Goal: Find specific page/section: Find specific page/section

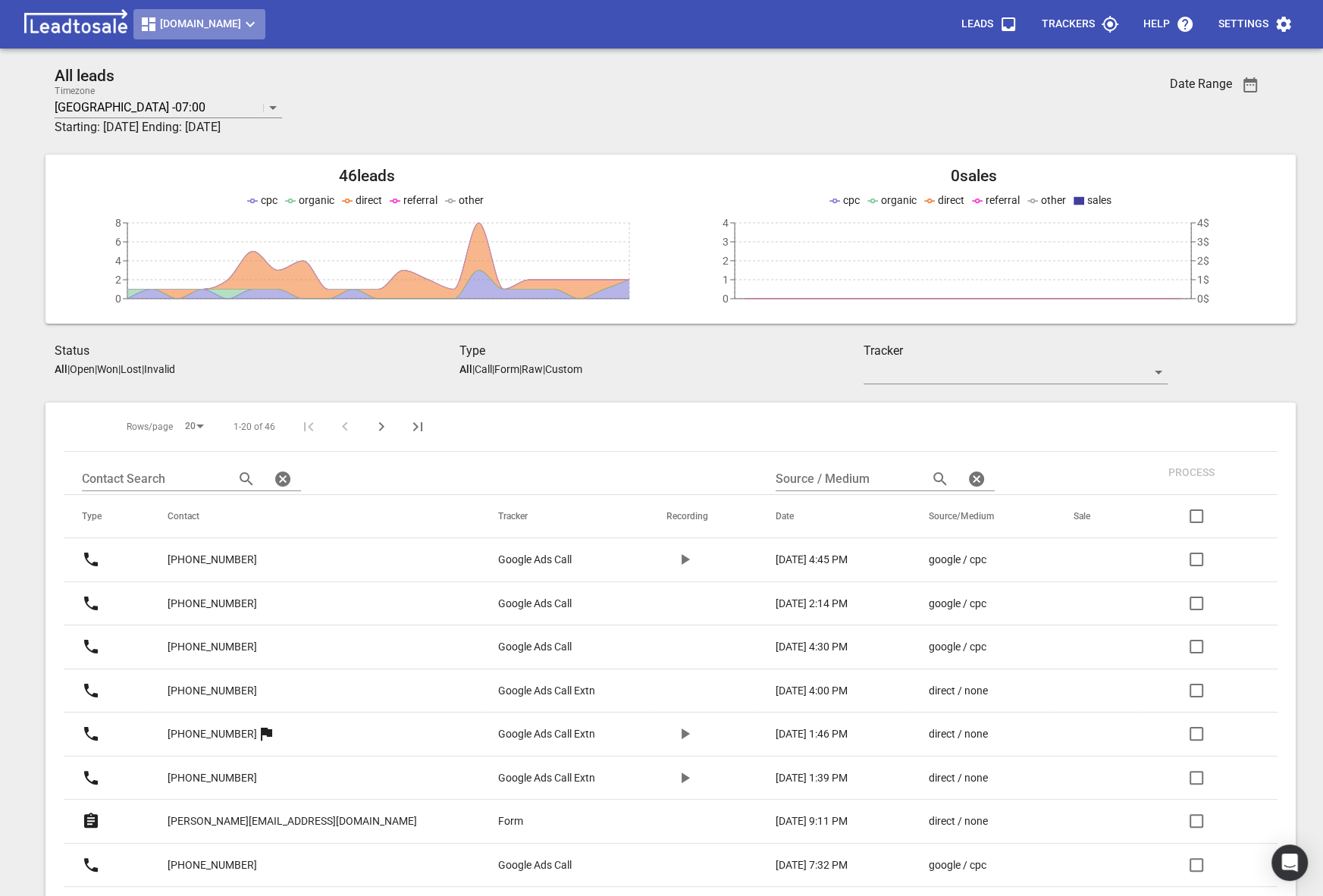
click at [191, 20] on span "Truckrepairsauckland.co.nz" at bounding box center [199, 24] width 119 height 18
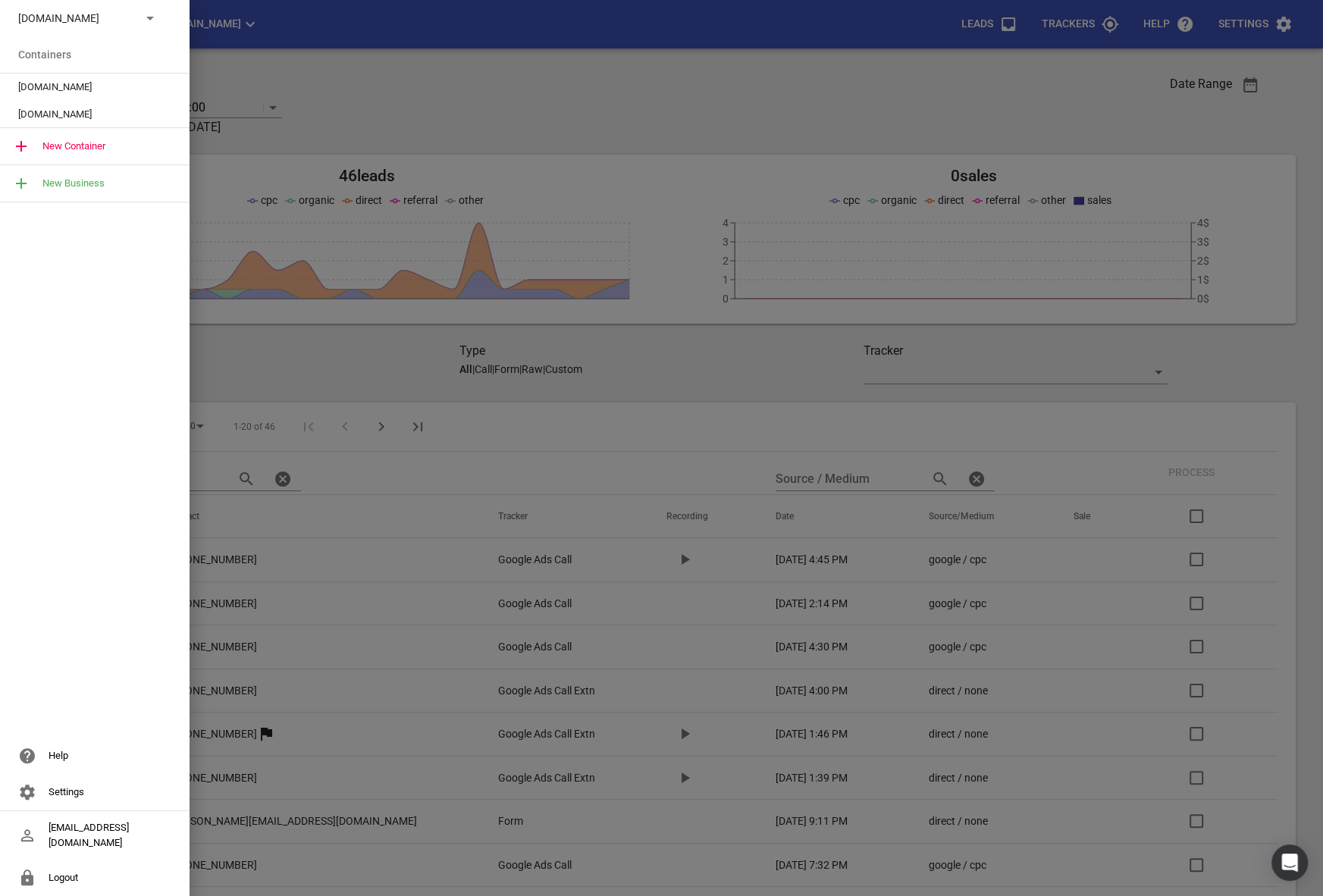
click at [131, 21] on div "Truckrepairsauckland.co.nz" at bounding box center [79, 18] width 123 height 16
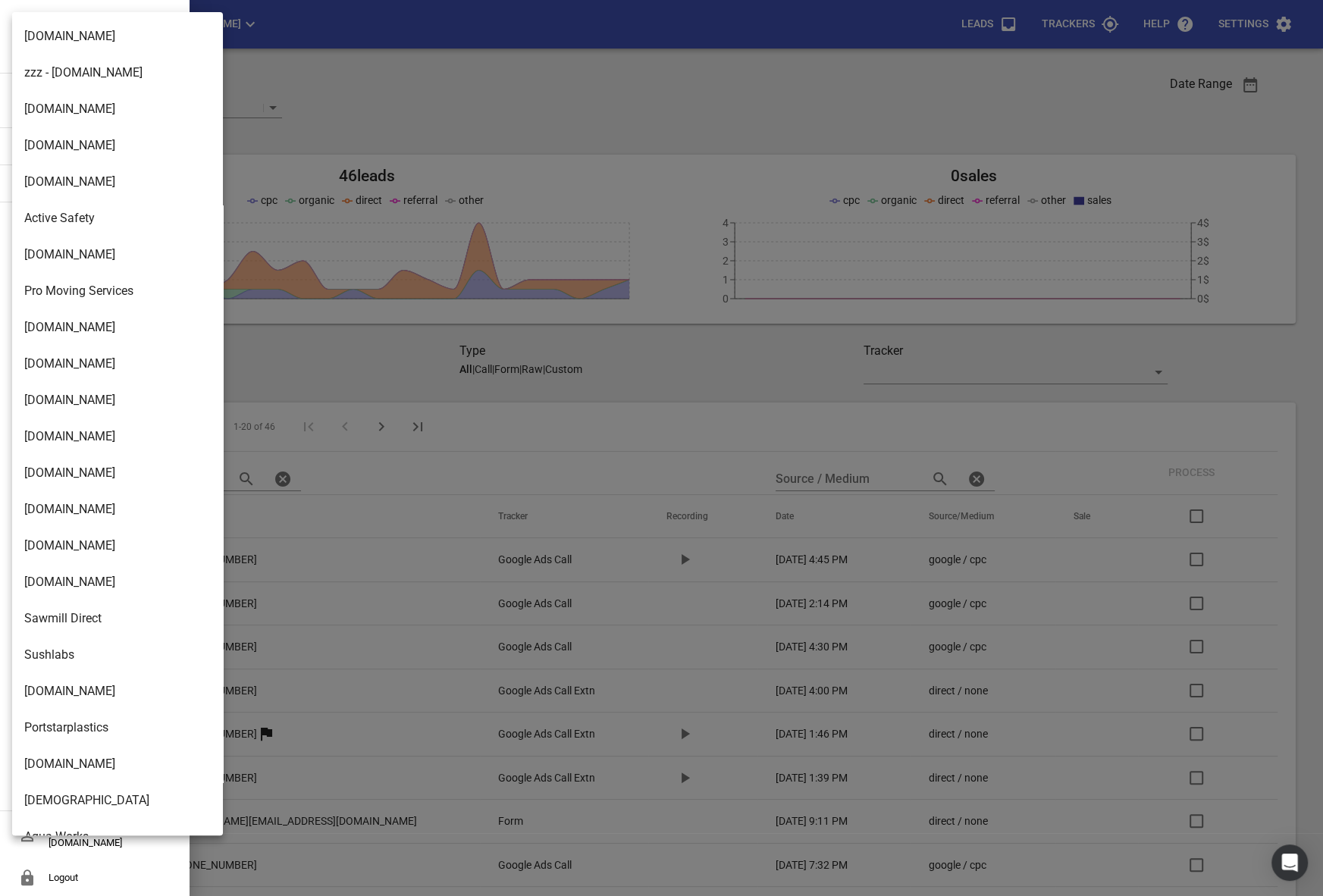
scroll to position [2427, 0]
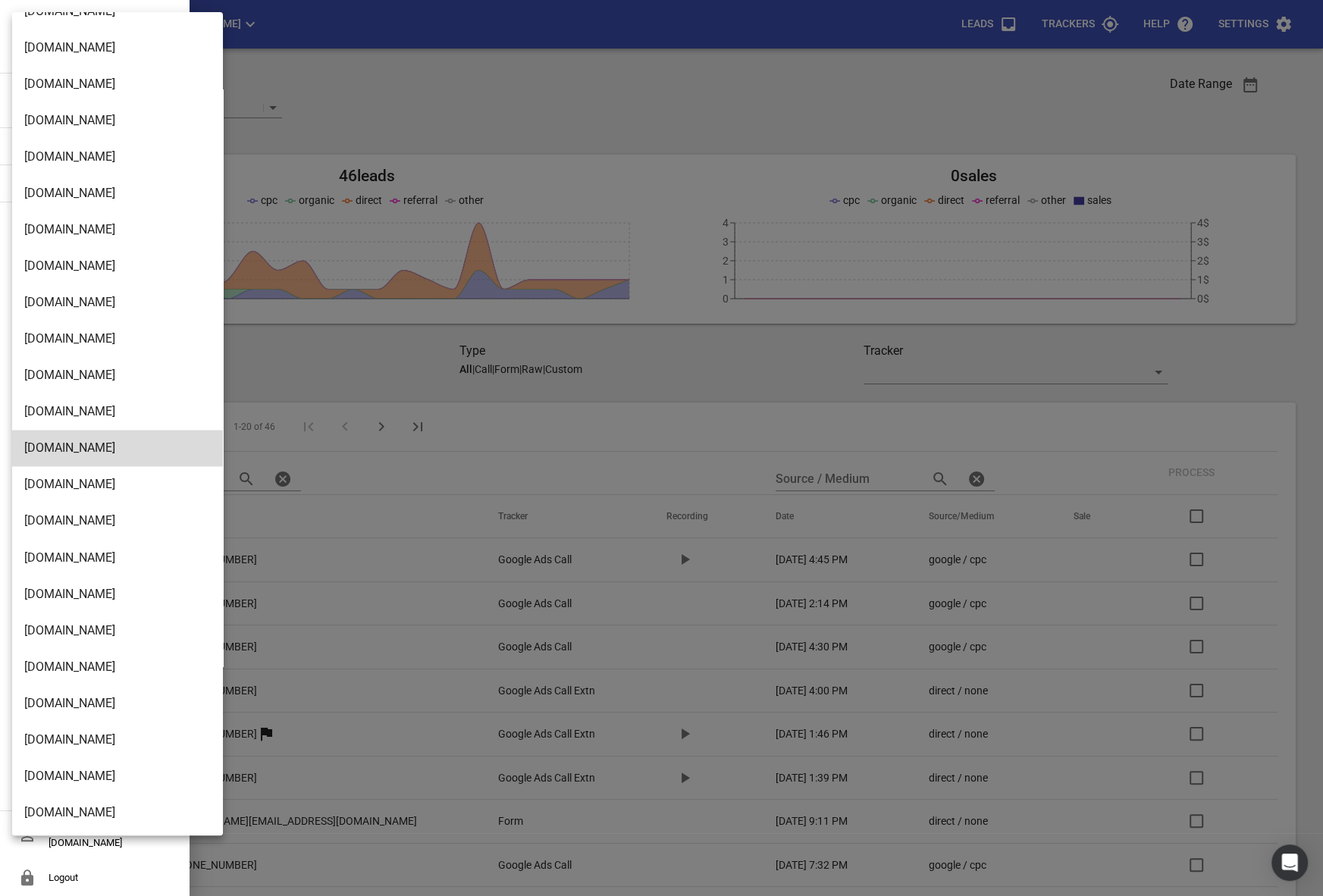
click at [48, 809] on li "Streamline.kiwi" at bounding box center [117, 812] width 211 height 36
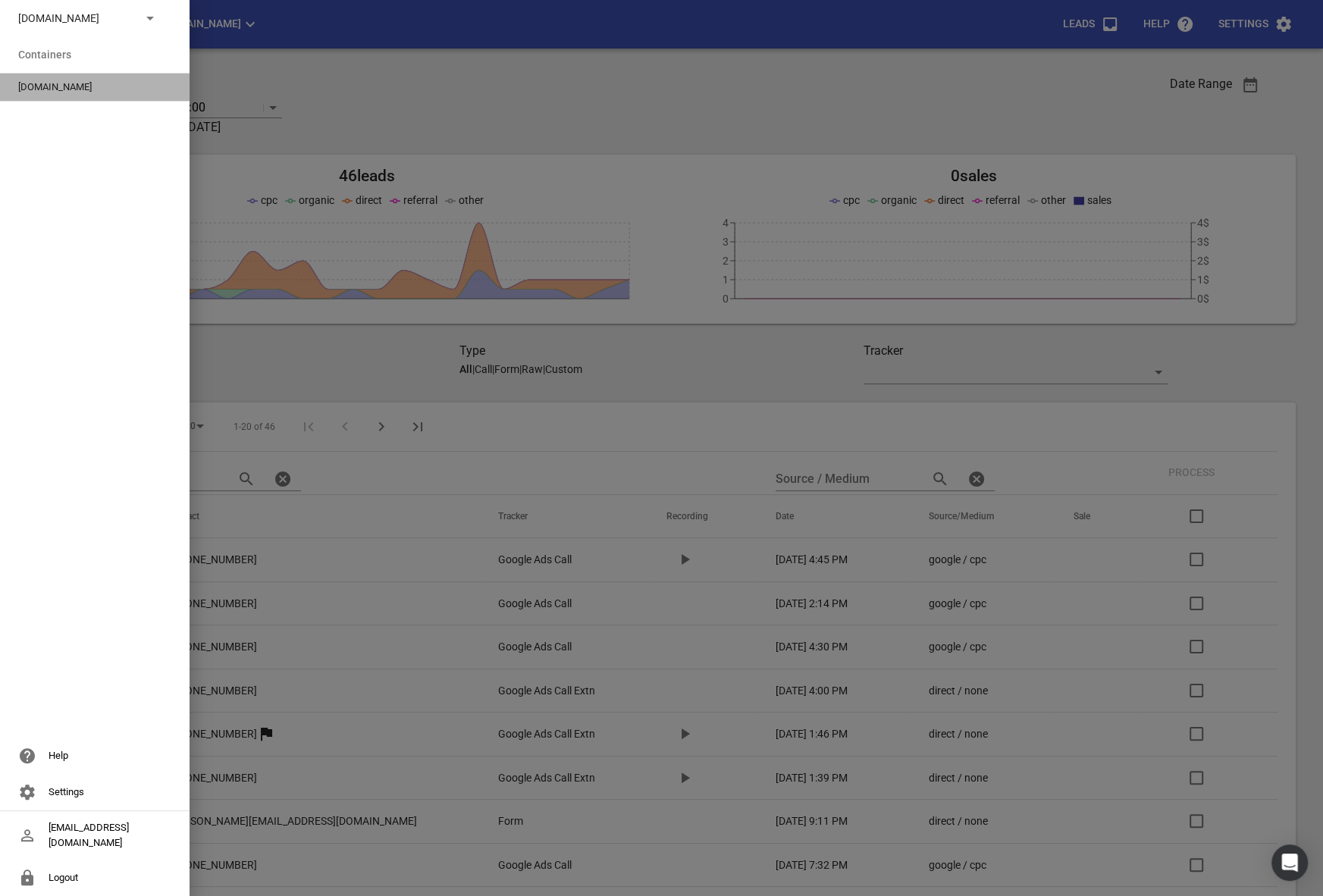
click at [59, 95] on div "Streamline.kiwi" at bounding box center [95, 87] width 190 height 27
click at [45, 83] on span "Streamline.kiwi" at bounding box center [89, 87] width 141 height 15
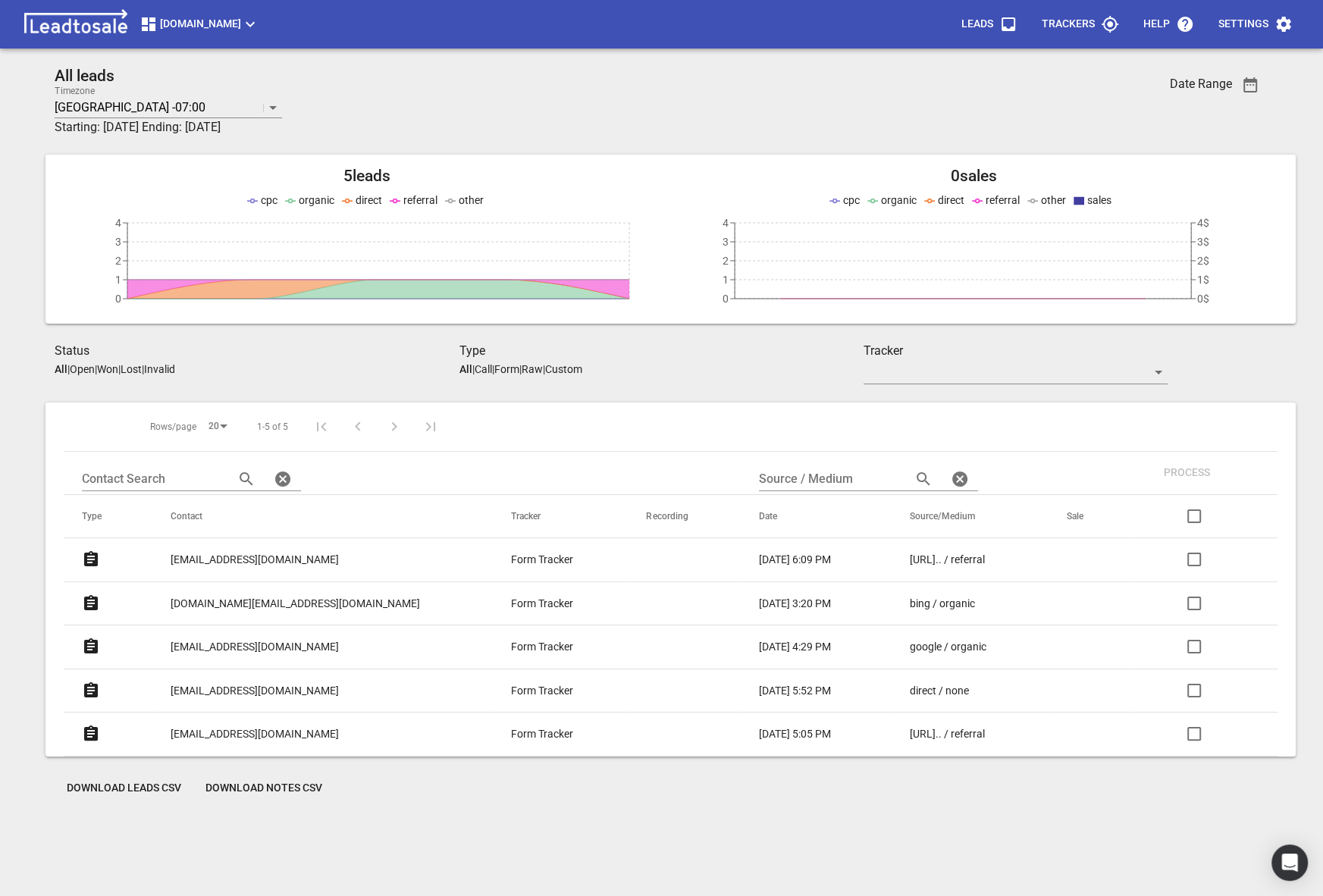
click at [223, 556] on p "test@gmail.com" at bounding box center [255, 560] width 168 height 16
click at [228, 7] on div "[DOMAIN_NAME] Leads Trackers Help Settings" at bounding box center [661, 24] width 1323 height 49
click at [192, 67] on h2 "All leads" at bounding box center [560, 76] width 1011 height 19
click at [196, 25] on span "[DOMAIN_NAME]" at bounding box center [199, 24] width 119 height 18
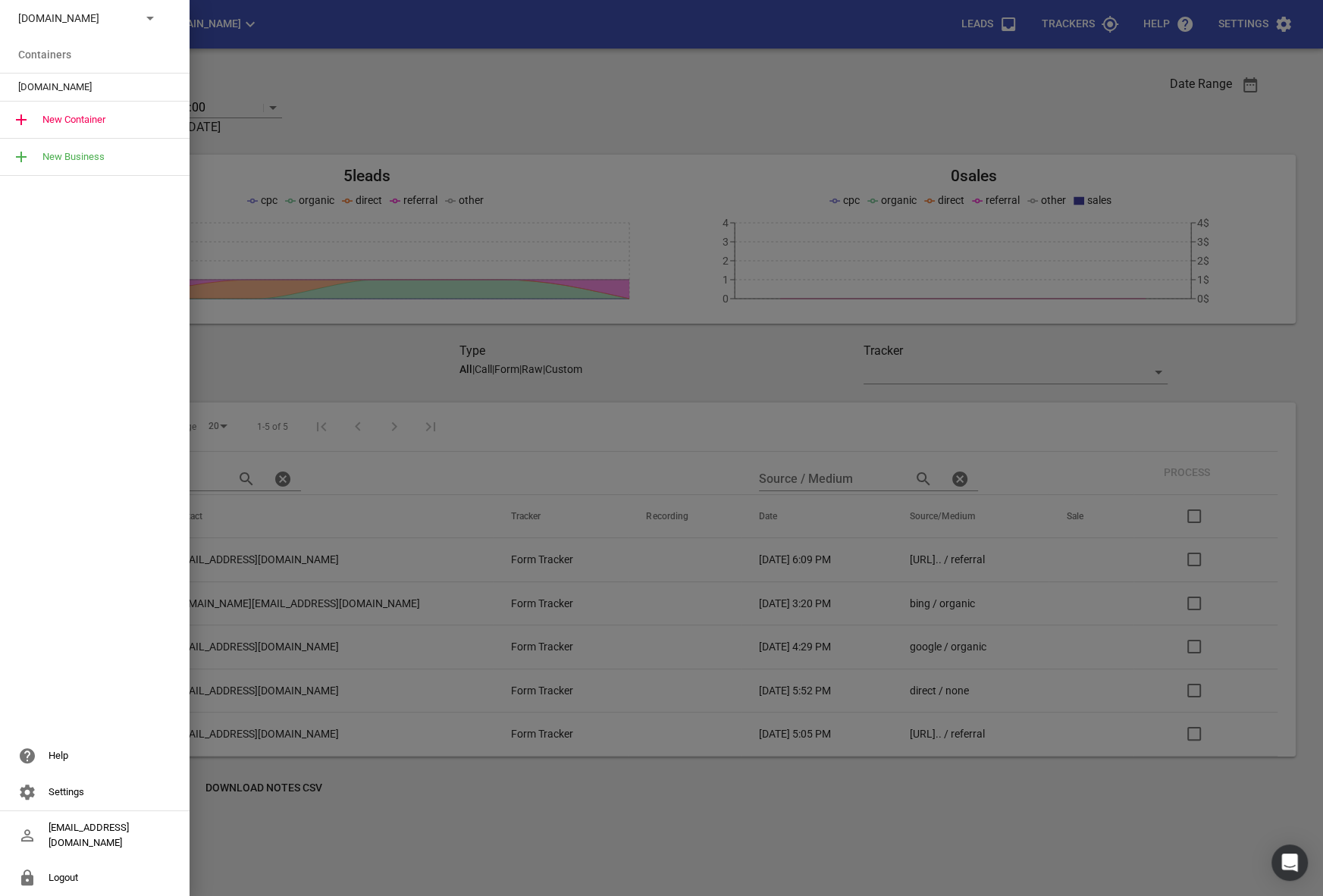
click at [113, 26] on p "[DOMAIN_NAME]" at bounding box center [74, 18] width 111 height 16
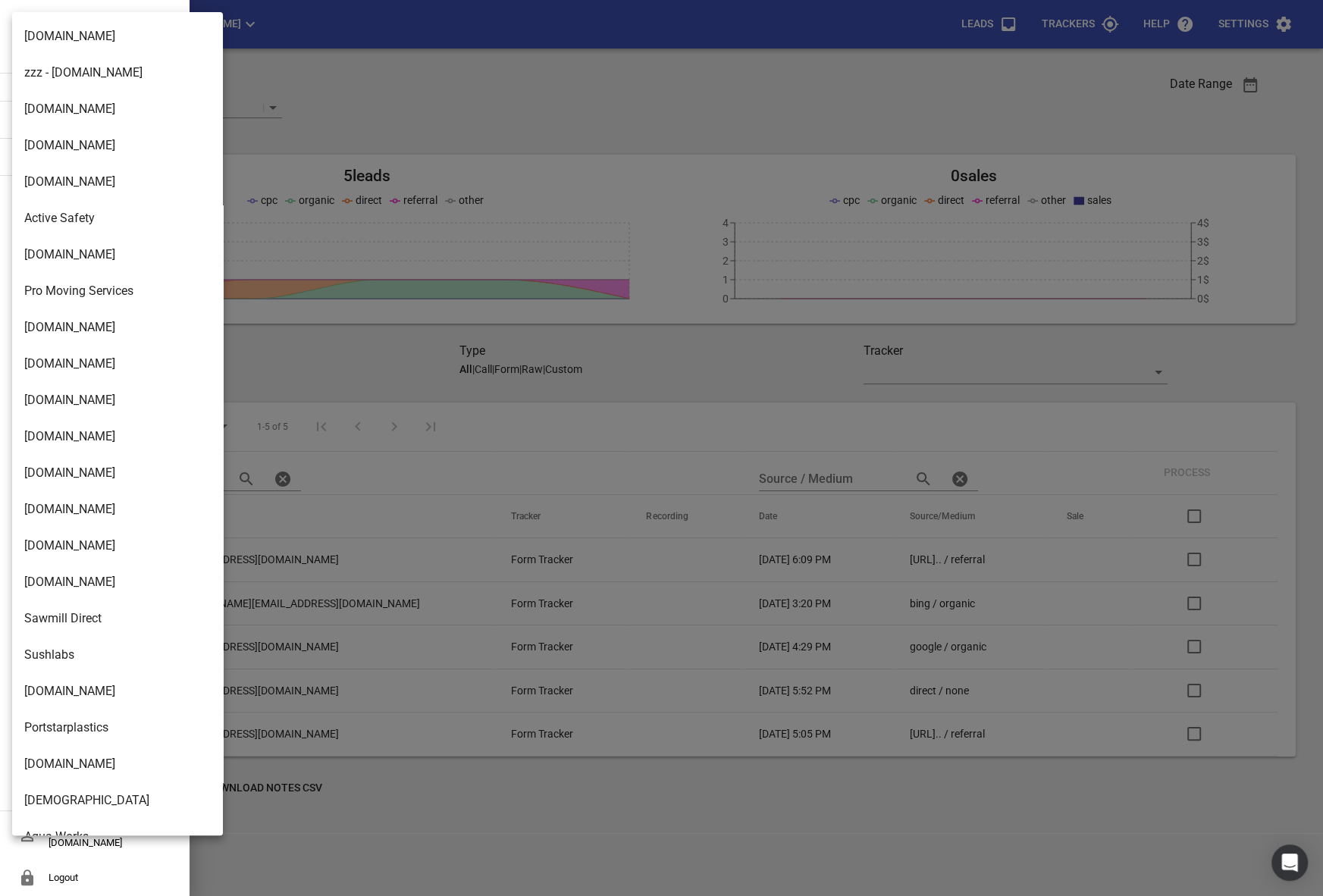
scroll to position [2427, 0]
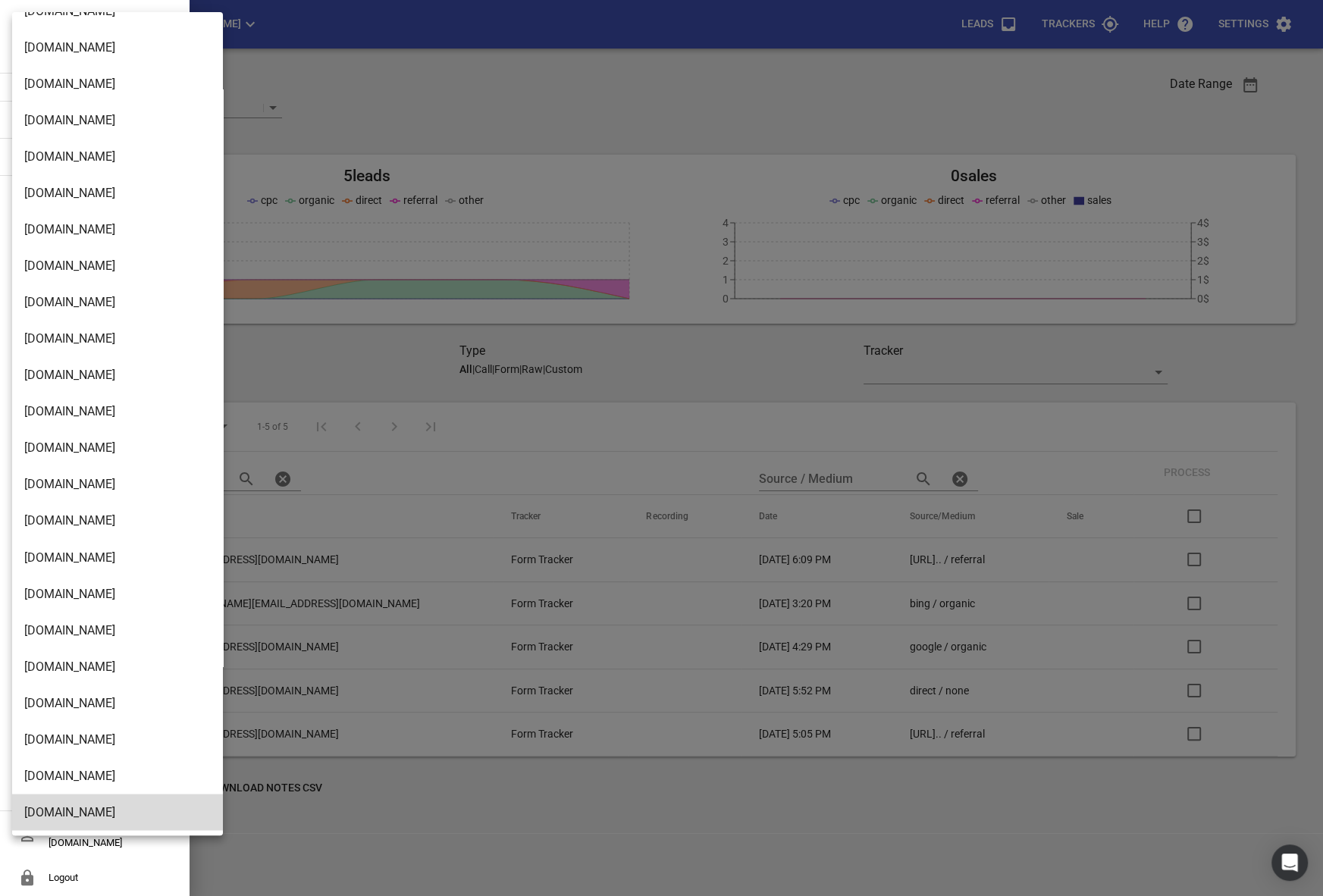
click at [71, 742] on li "[DOMAIN_NAME]" at bounding box center [117, 739] width 211 height 36
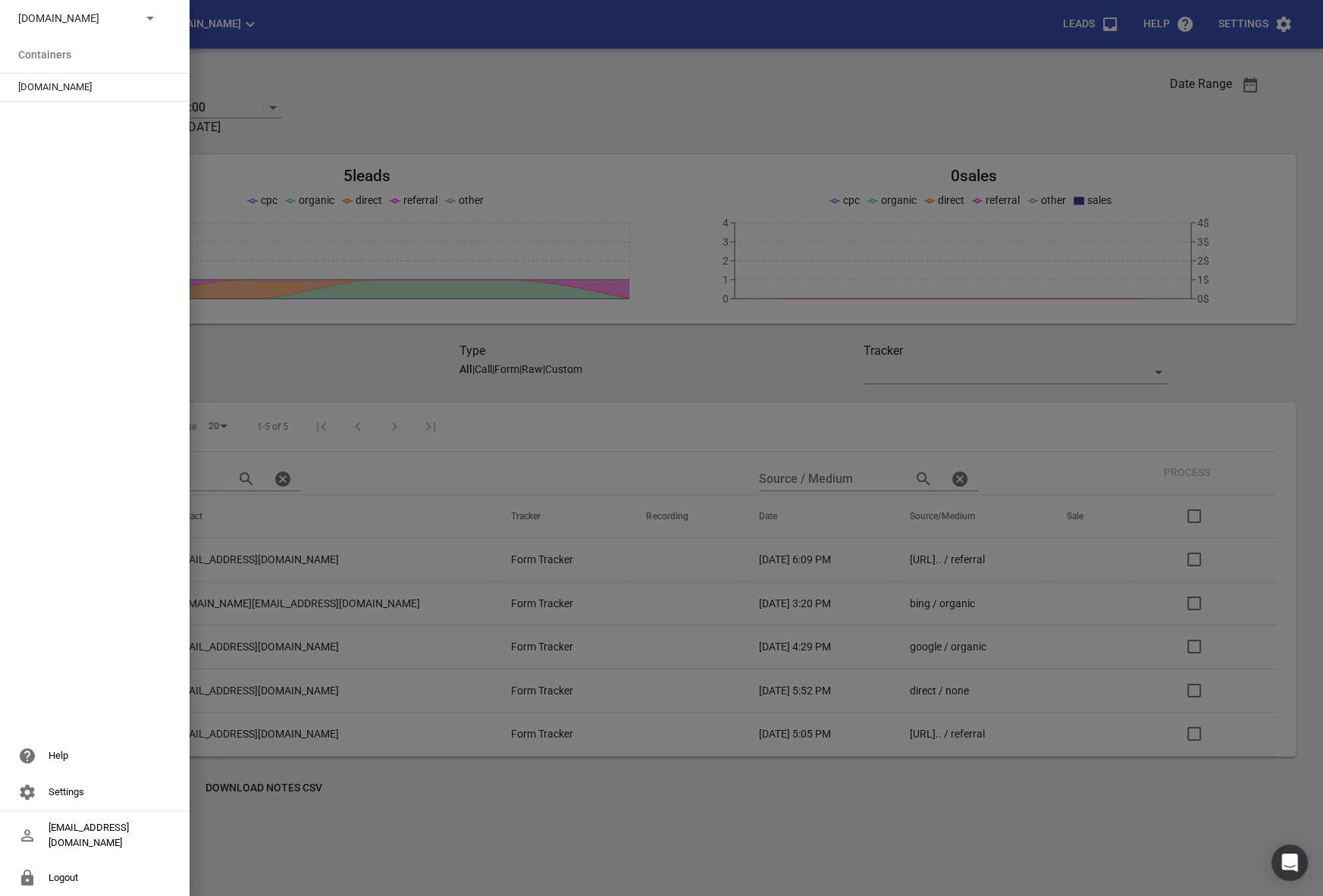
click at [71, 81] on span "[DOMAIN_NAME]" at bounding box center [89, 87] width 141 height 15
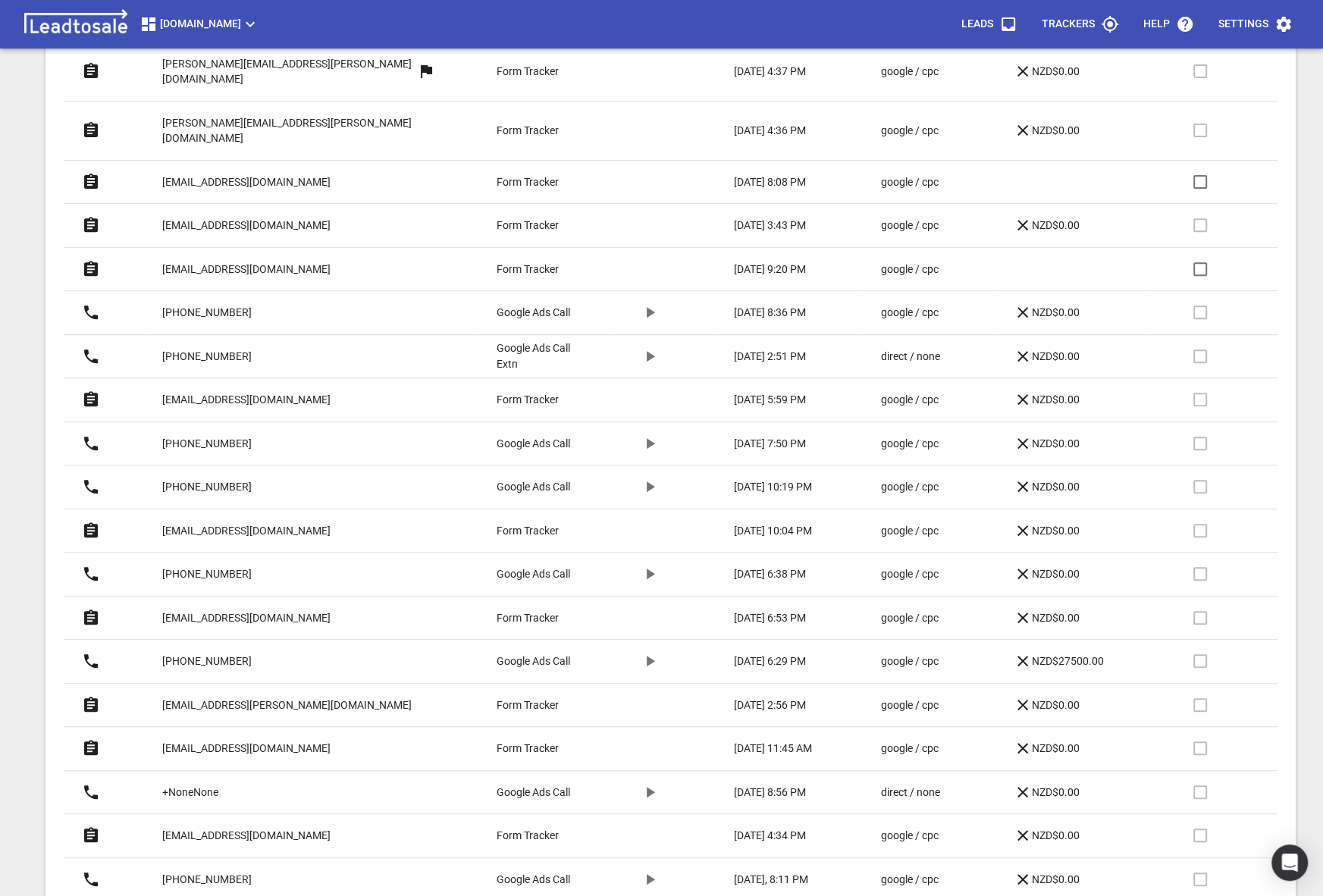
scroll to position [542, 0]
click at [1064, 650] on p "NZD$27500.00" at bounding box center [1059, 659] width 91 height 18
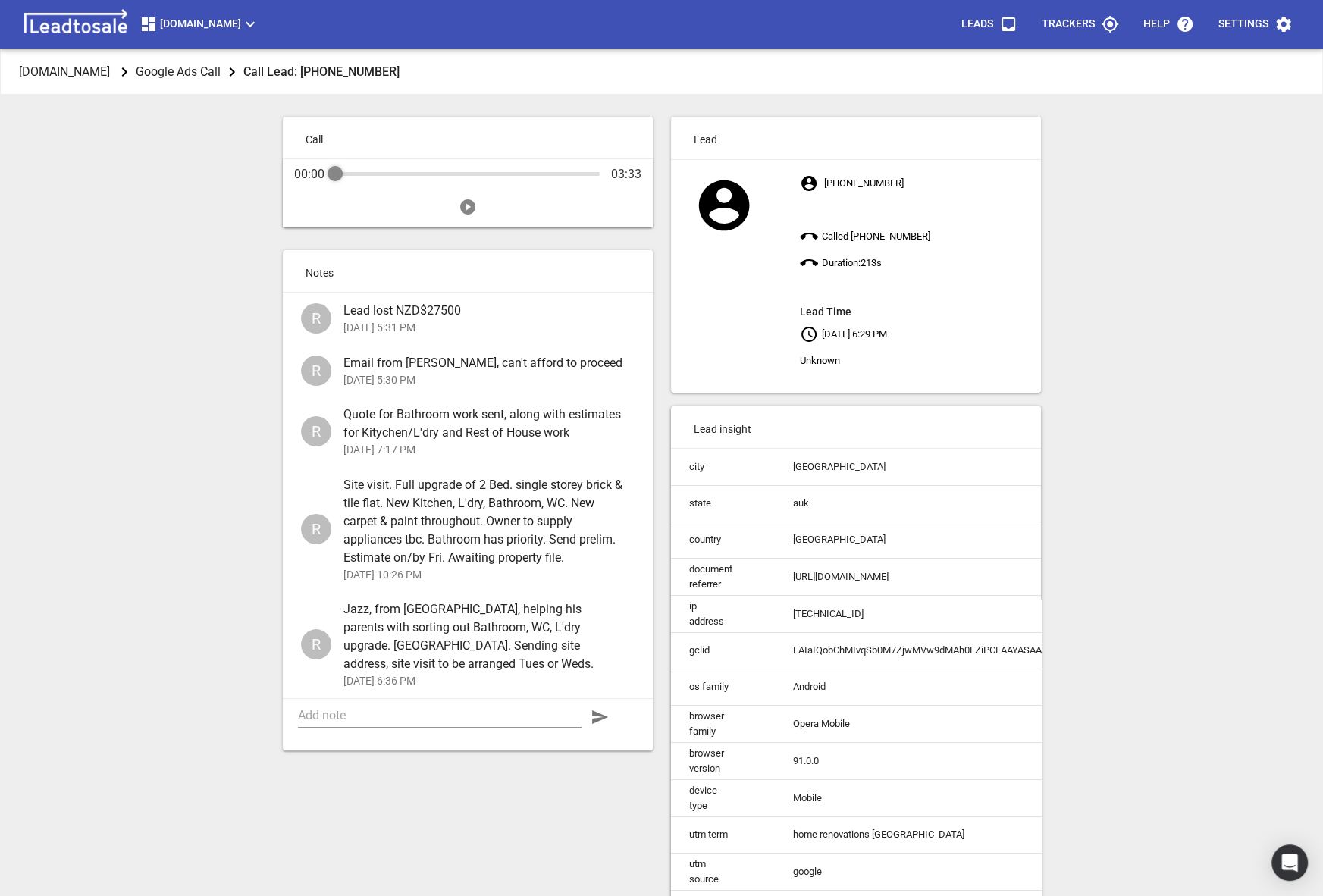
click at [421, 624] on span "Jazz, from Australia, helping his parents with sorting out Bathroom, WC, L'dry …" at bounding box center [483, 636] width 279 height 73
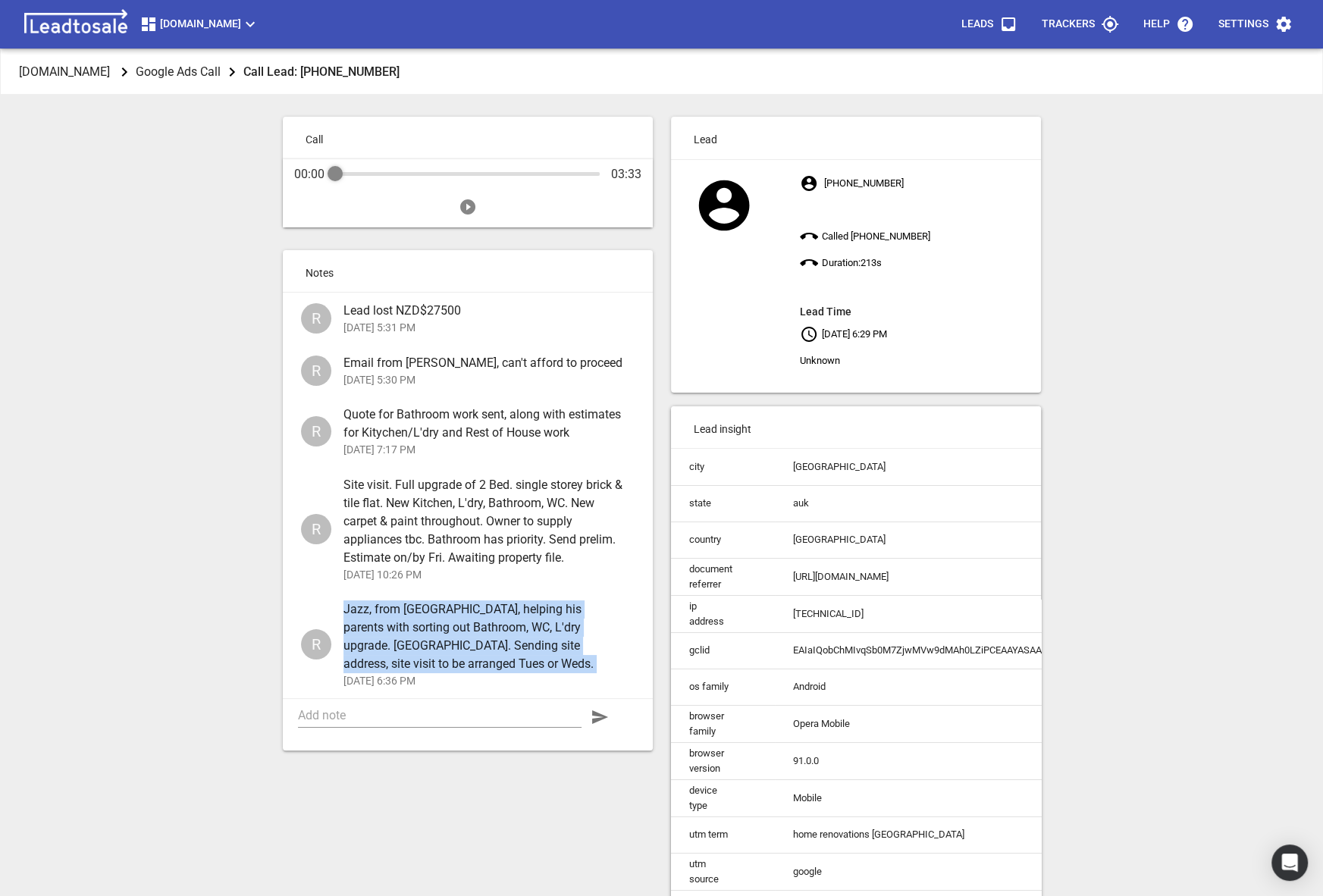
click at [421, 624] on span "Jazz, from Australia, helping his parents with sorting out Bathroom, WC, L'dry …" at bounding box center [483, 636] width 279 height 73
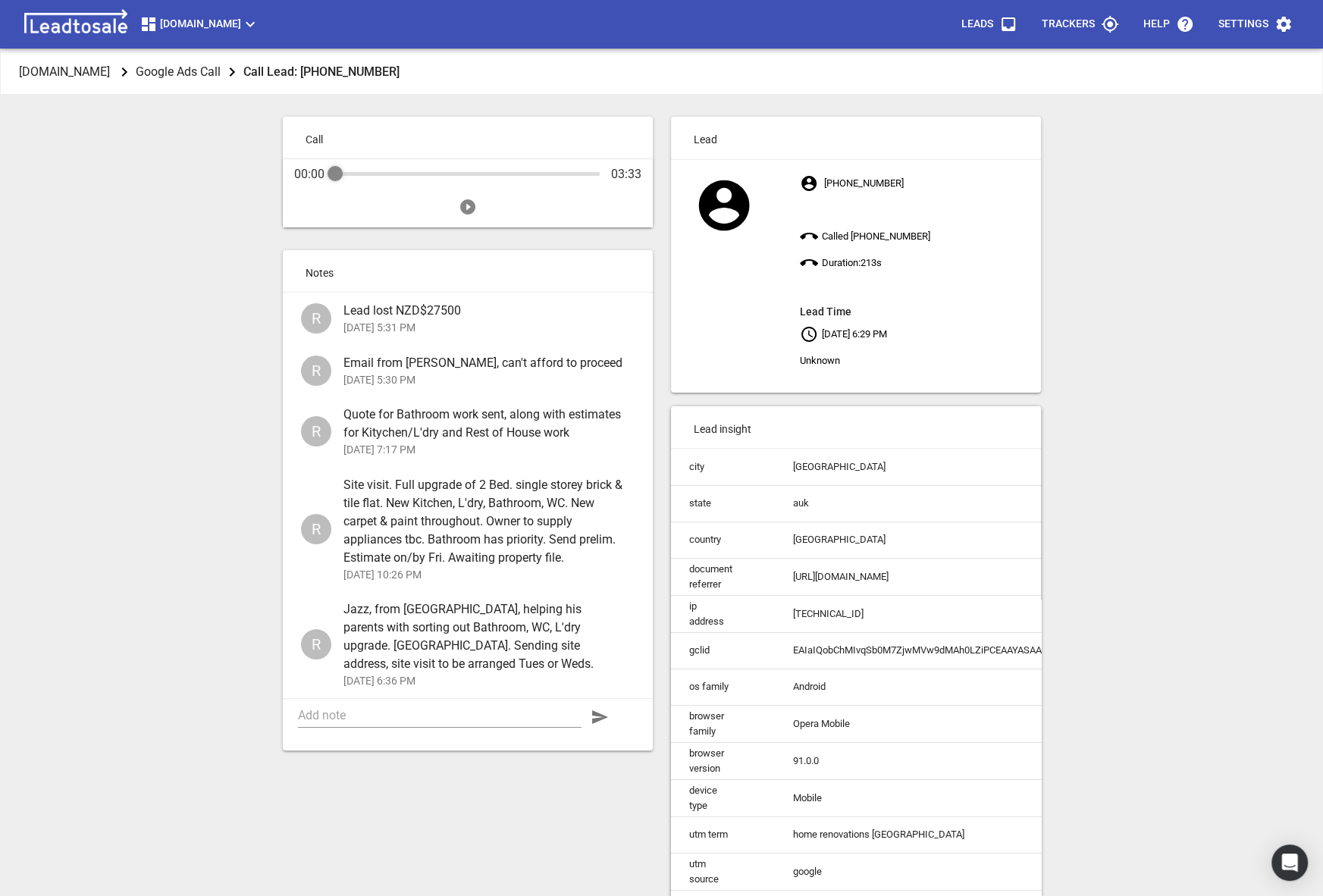
click at [421, 624] on span "Jazz, from Australia, helping his parents with sorting out Bathroom, WC, L'dry …" at bounding box center [483, 636] width 279 height 73
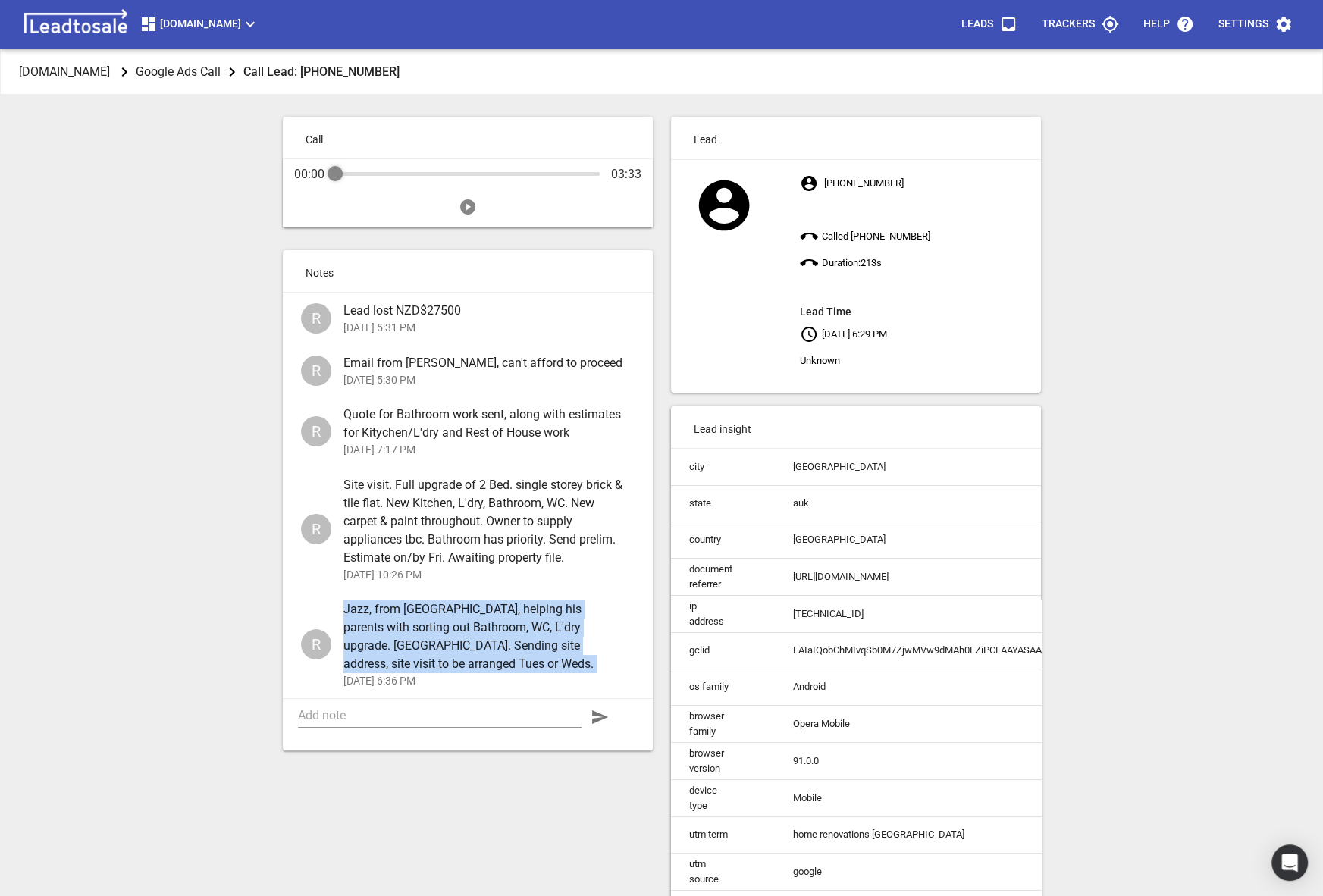
click at [421, 624] on span "Jazz, from Australia, helping his parents with sorting out Bathroom, WC, L'dry …" at bounding box center [483, 636] width 279 height 73
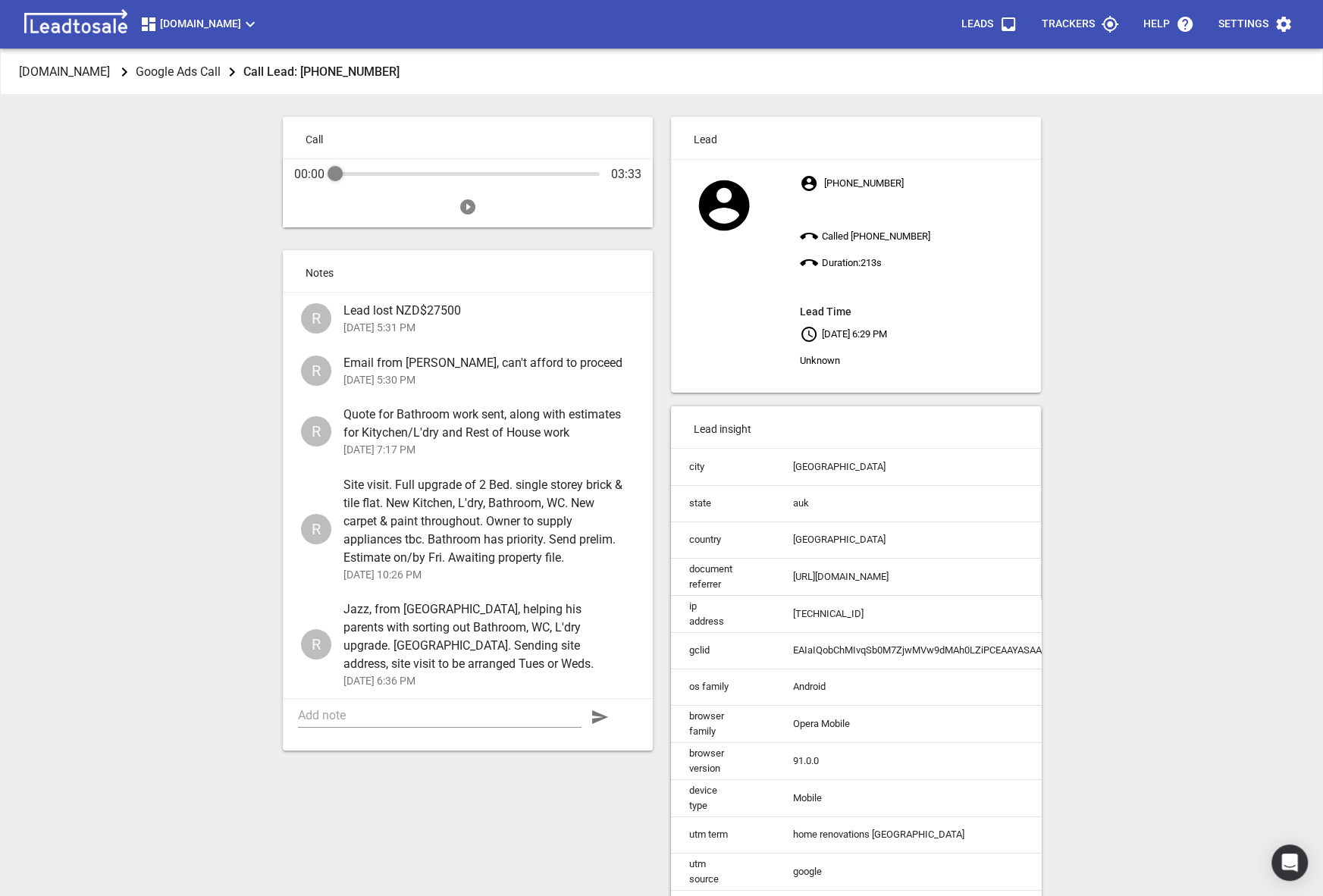
click at [421, 624] on span "Jazz, from Australia, helping his parents with sorting out Bathroom, WC, L'dry …" at bounding box center [483, 636] width 279 height 73
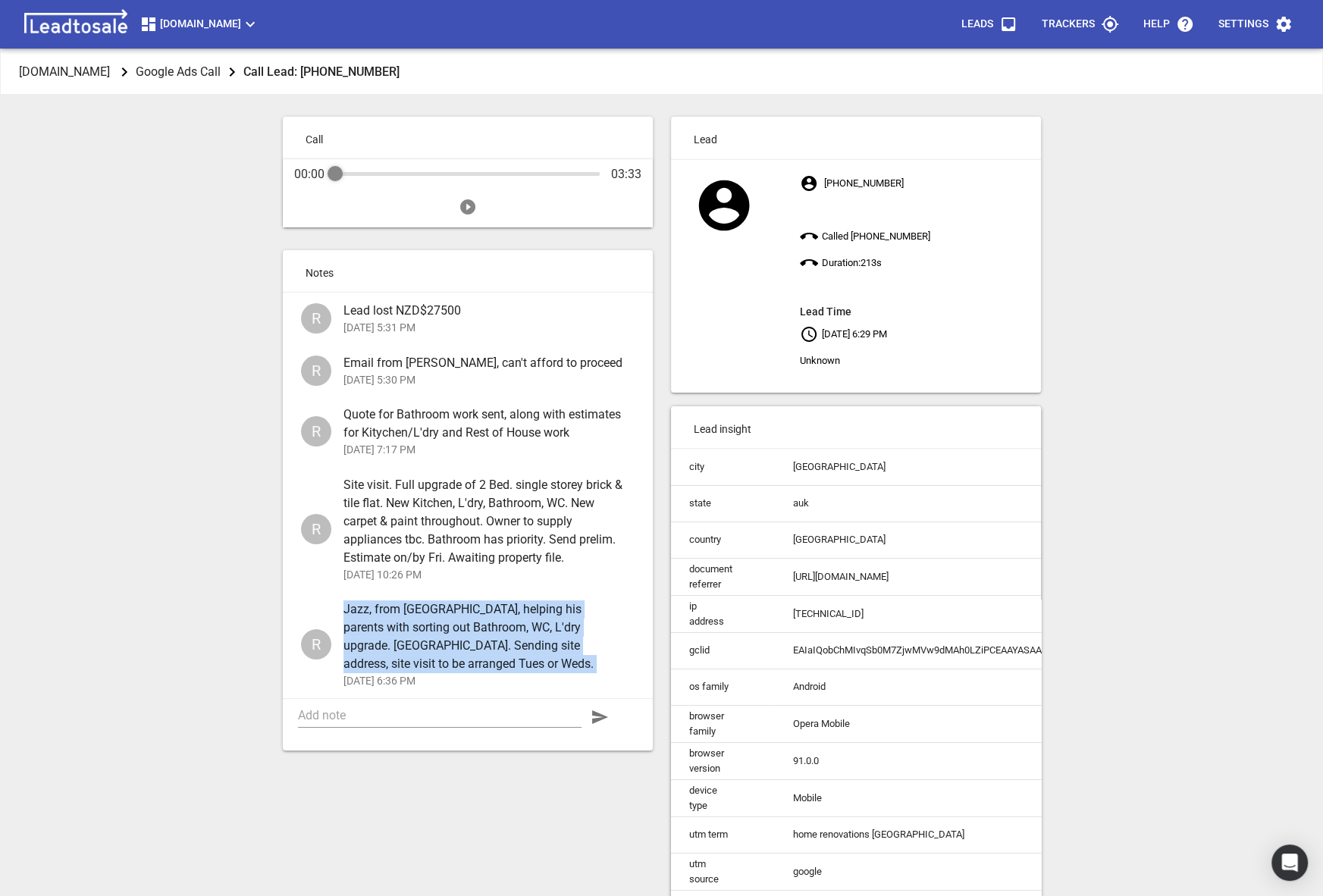
click at [421, 624] on span "Jazz, from Australia, helping his parents with sorting out Bathroom, WC, L'dry …" at bounding box center [483, 636] width 279 height 73
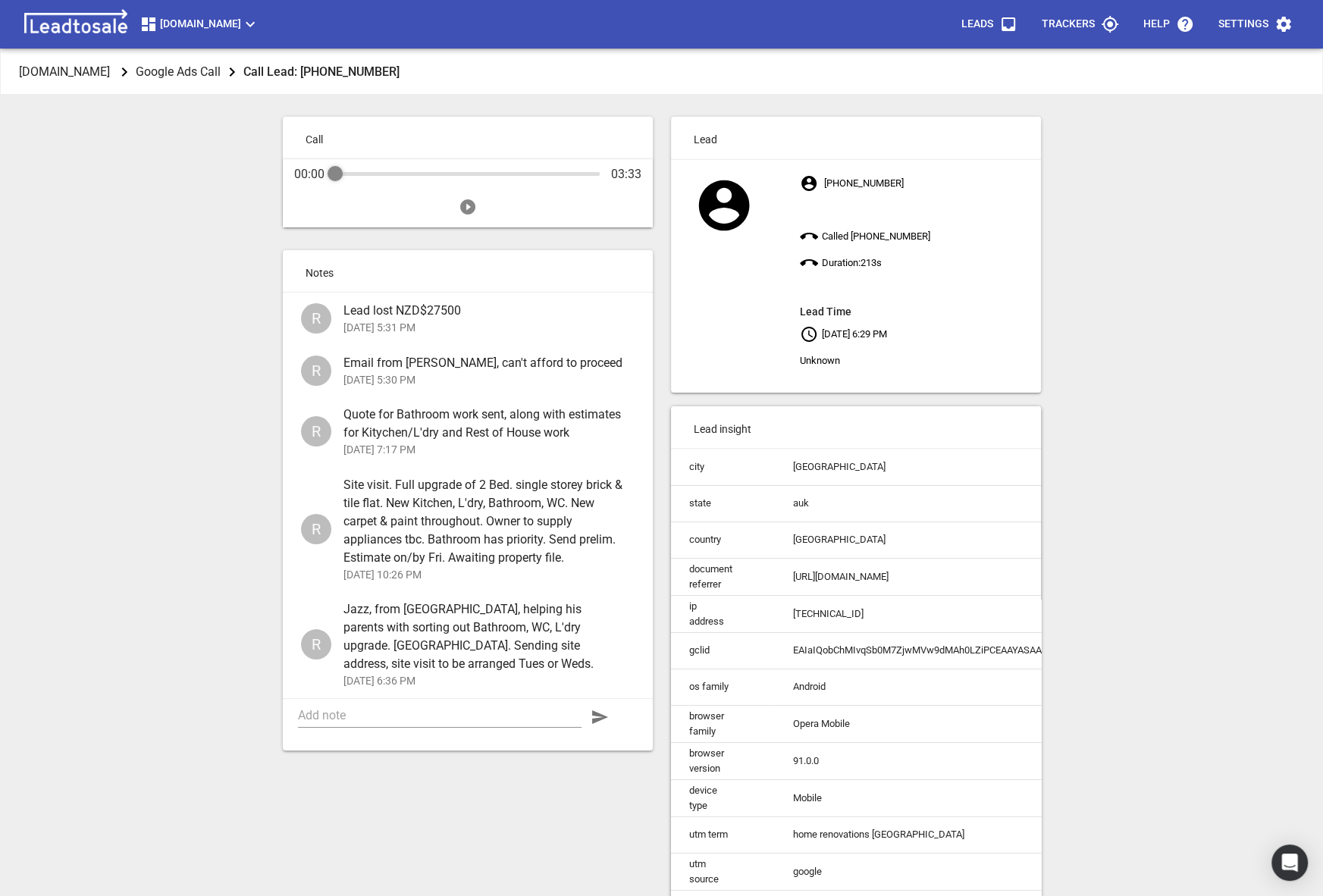
click at [421, 624] on span "Jazz, from Australia, helping his parents with sorting out Bathroom, WC, L'dry …" at bounding box center [483, 636] width 279 height 73
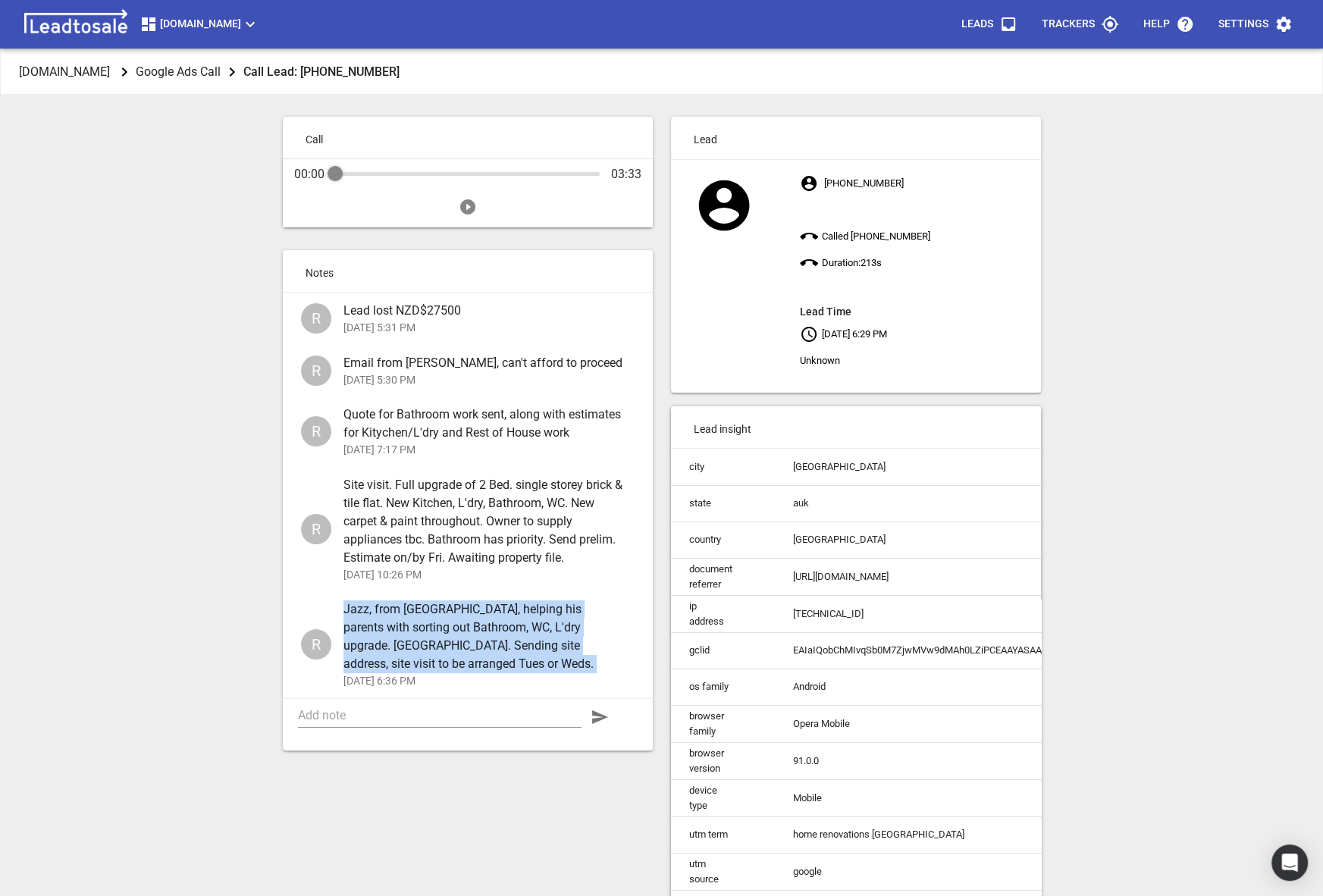
click at [421, 624] on span "Jazz, from Australia, helping his parents with sorting out Bathroom, WC, L'dry …" at bounding box center [483, 636] width 279 height 73
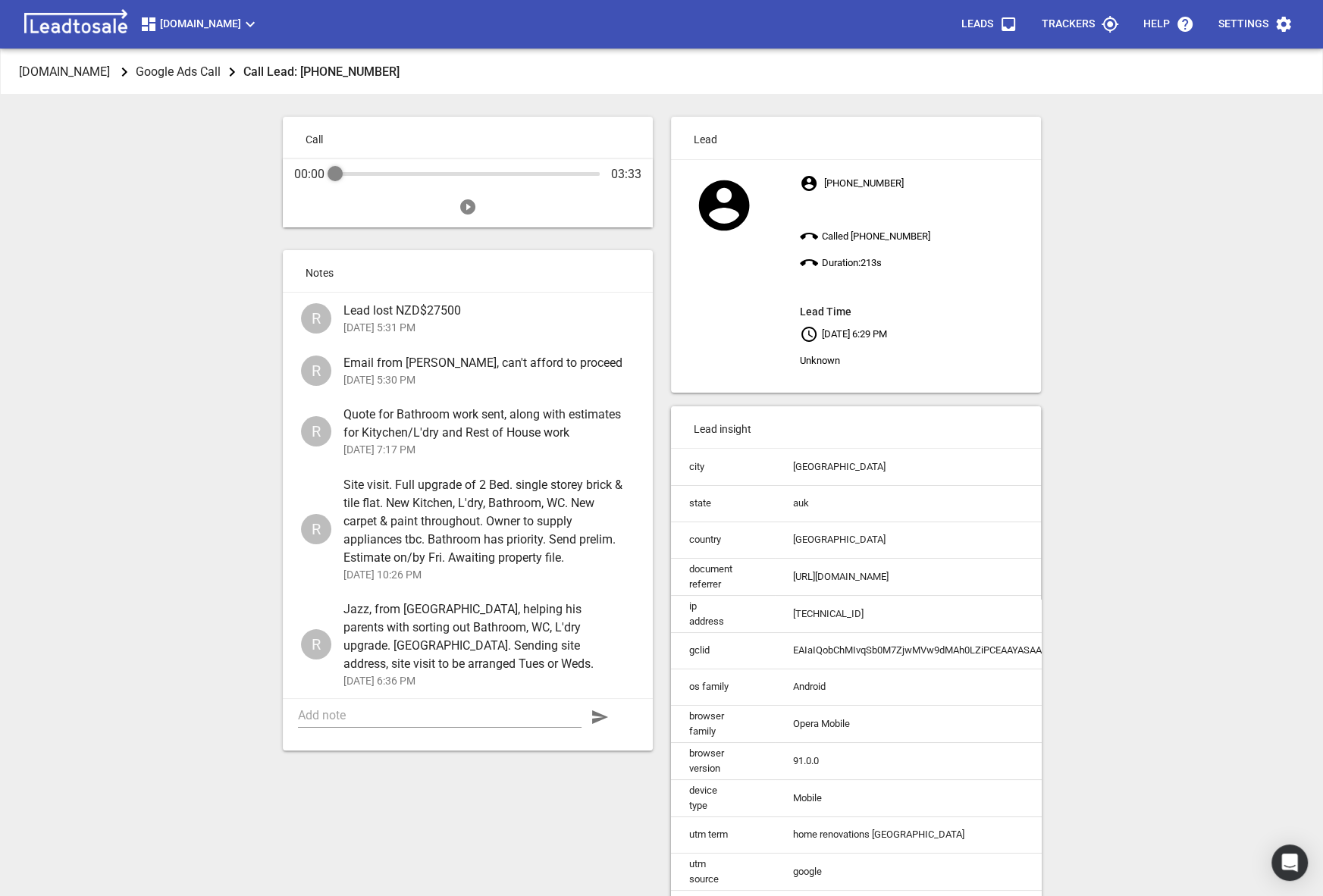
click at [421, 624] on span "Jazz, from Australia, helping his parents with sorting out Bathroom, WC, L'dry …" at bounding box center [483, 636] width 279 height 73
click at [145, 615] on div "Design2renovate.co.nz Google Ads Call Call Lead: +64224008074 Call 00:00 03:33 …" at bounding box center [662, 497] width 1311 height 896
